Goal: Task Accomplishment & Management: Use online tool/utility

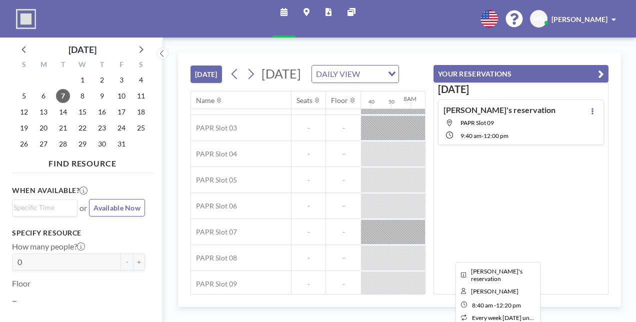
scroll to position [72, 910]
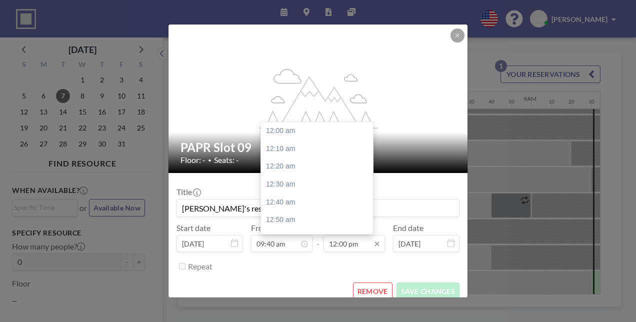
scroll to position [1149, 0]
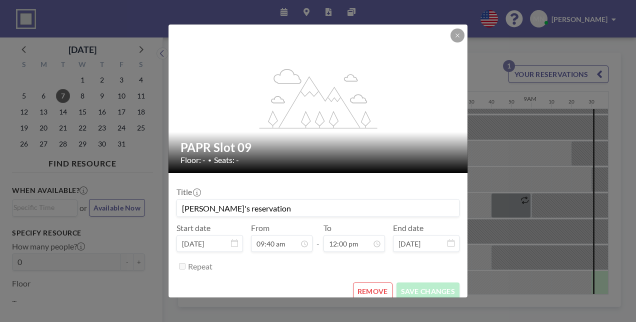
click at [369, 283] on button "REMOVE" at bounding box center [373, 292] width 40 height 18
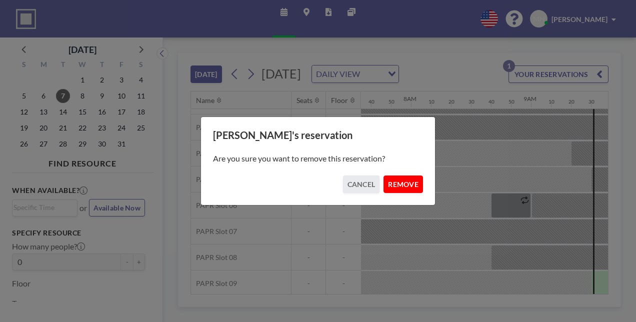
click at [387, 182] on button "REMOVE" at bounding box center [404, 185] width 40 height 18
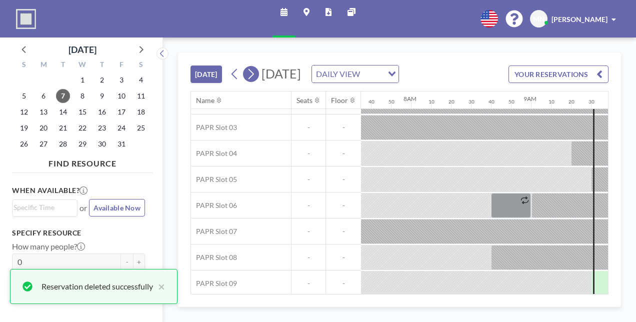
click at [246, 67] on icon at bounding box center [251, 74] width 10 height 15
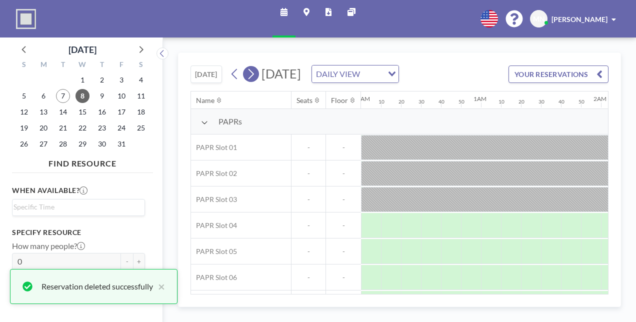
click at [246, 67] on icon at bounding box center [251, 74] width 10 height 15
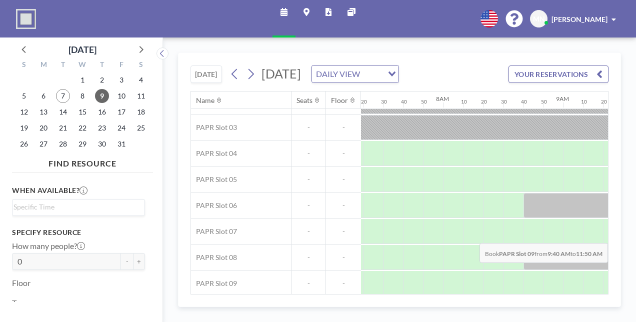
scroll to position [72, 897]
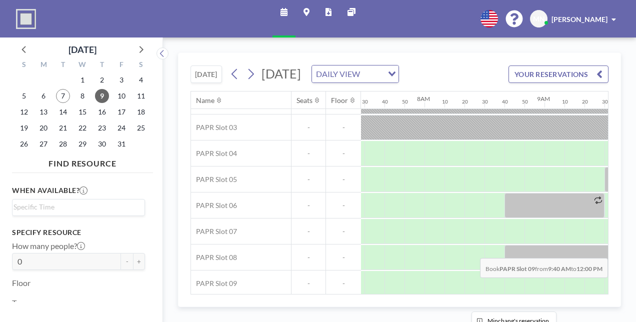
drag, startPoint x: 482, startPoint y: 222, endPoint x: 552, endPoint y: 235, distance: 71.7
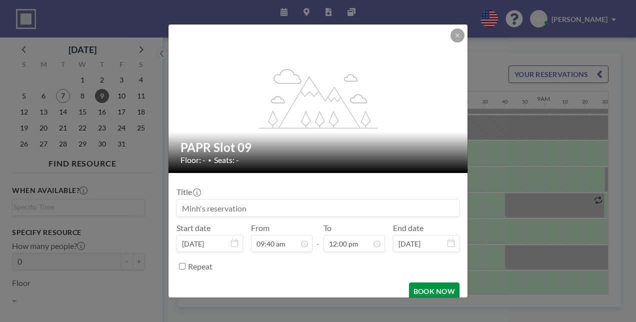
click at [417, 283] on button "BOOK NOW" at bounding box center [434, 292] width 51 height 18
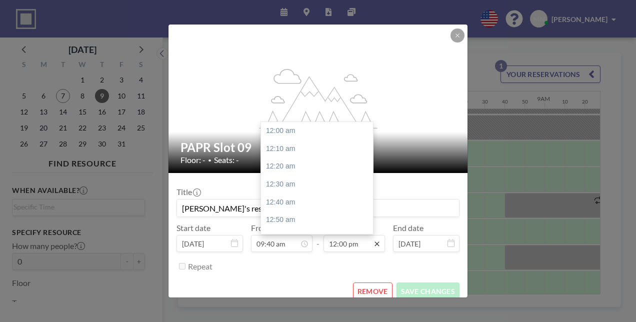
scroll to position [1149, 0]
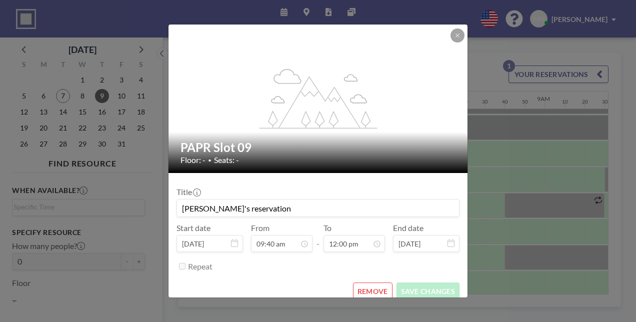
click at [361, 283] on button "REMOVE" at bounding box center [373, 292] width 40 height 18
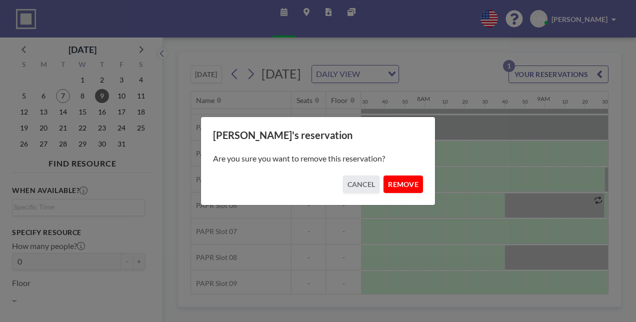
click at [391, 180] on button "REMOVE" at bounding box center [404, 185] width 40 height 18
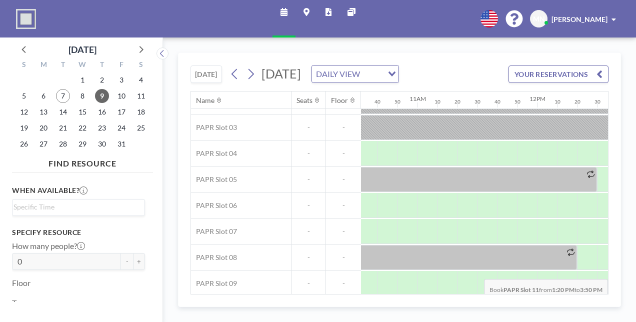
scroll to position [72, 1275]
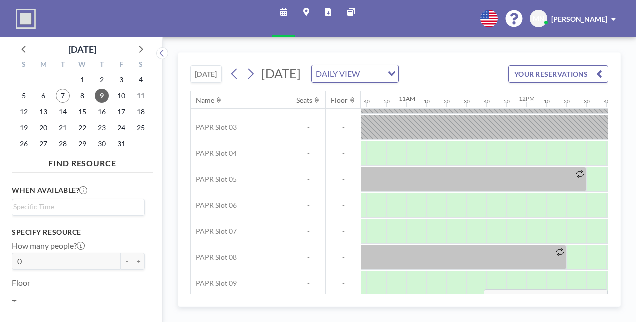
drag, startPoint x: 385, startPoint y: 267, endPoint x: 574, endPoint y: 266, distance: 189.1
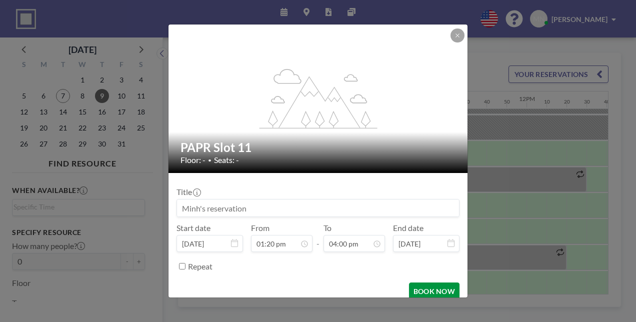
click at [422, 283] on button "BOOK NOW" at bounding box center [434, 292] width 51 height 18
